Goal: Navigation & Orientation: Find specific page/section

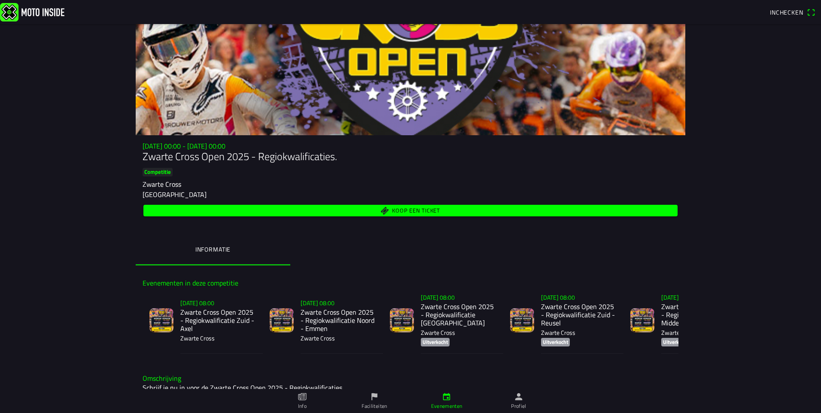
scroll to position [24, 0]
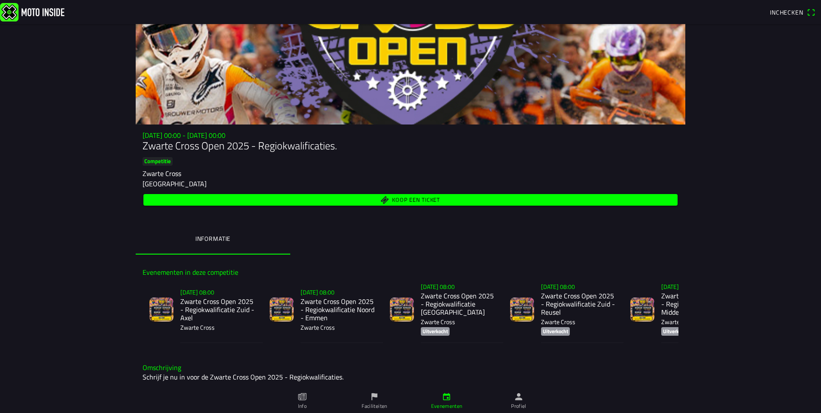
click at [449, 405] on ion-label "Evenementen" at bounding box center [446, 406] width 31 height 8
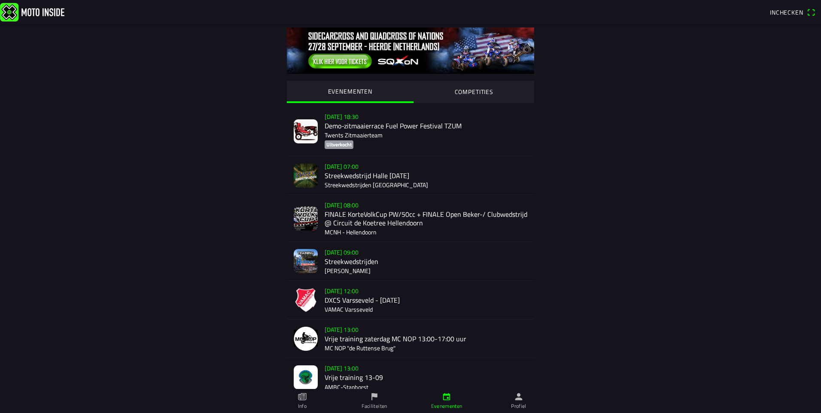
click at [386, 41] on img at bounding box center [410, 50] width 247 height 46
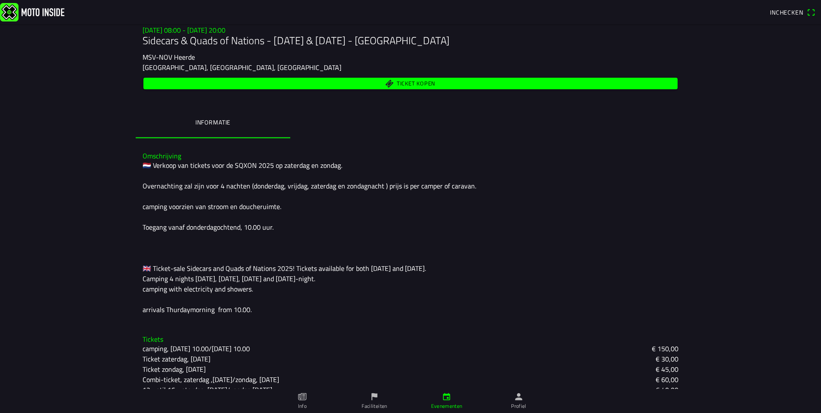
scroll to position [173, 0]
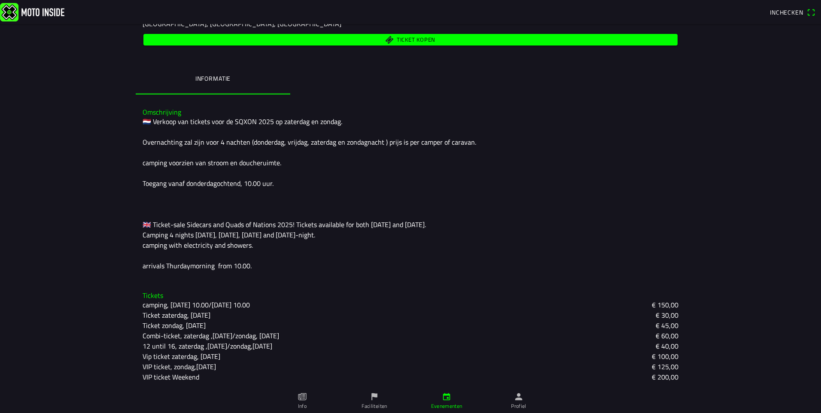
click at [376, 399] on icon "flag" at bounding box center [374, 396] width 9 height 9
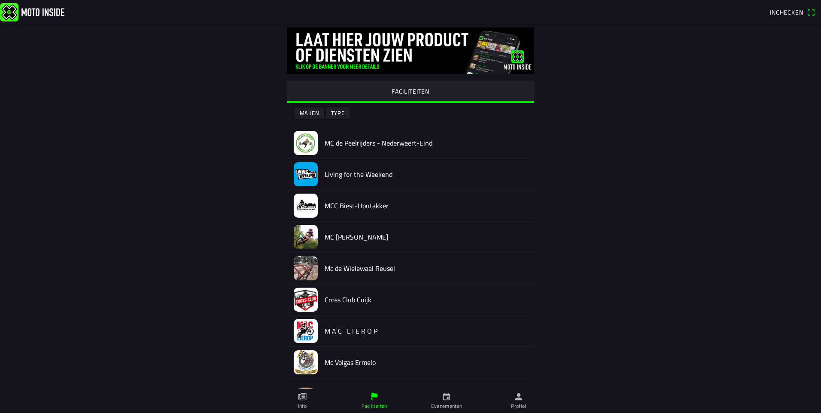
click at [300, 400] on icon "paper" at bounding box center [302, 396] width 9 height 9
